Goal: Find specific page/section: Find specific page/section

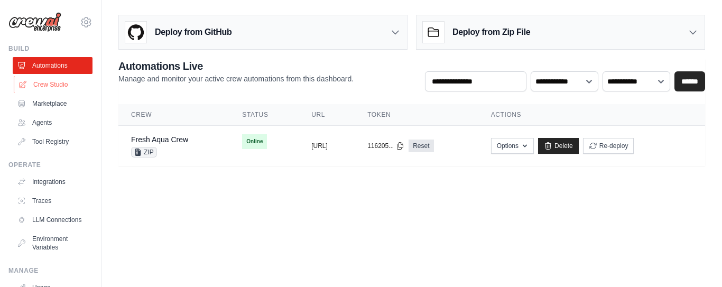
click at [51, 86] on link "Crew Studio" at bounding box center [54, 84] width 80 height 17
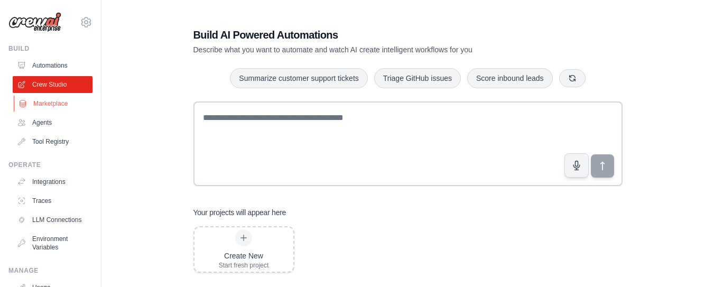
click at [40, 101] on link "Marketplace" at bounding box center [54, 103] width 80 height 17
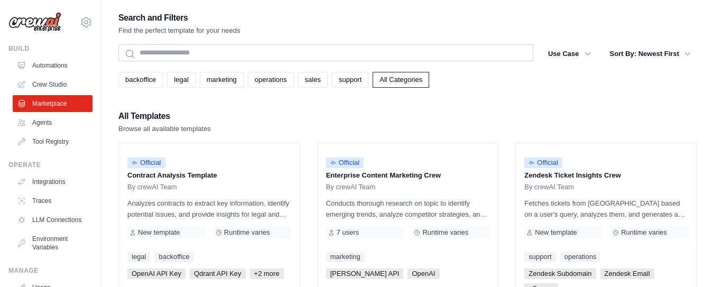
click at [59, 22] on img at bounding box center [34, 22] width 53 height 20
click at [50, 22] on img at bounding box center [34, 22] width 53 height 20
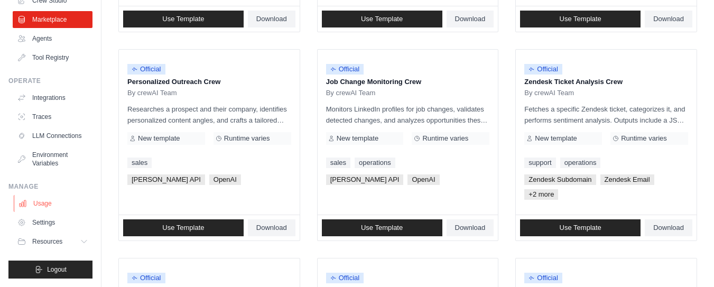
scroll to position [582, 0]
